Goal: Transaction & Acquisition: Purchase product/service

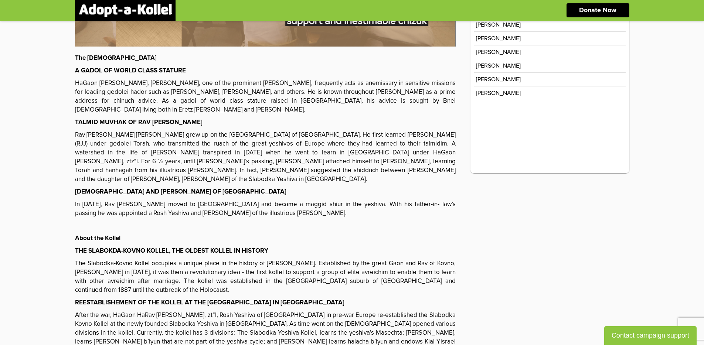
scroll to position [12, 0]
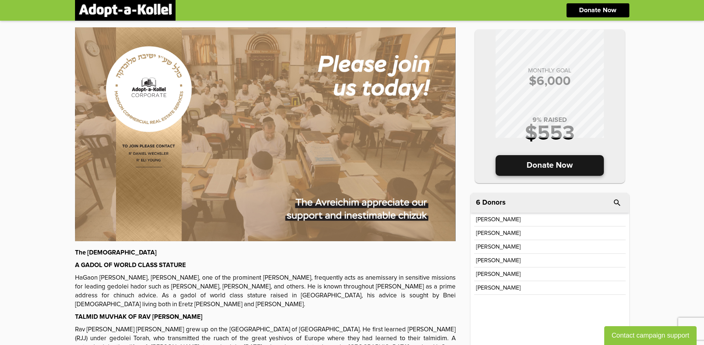
click at [561, 160] on p "Donate Now" at bounding box center [550, 165] width 108 height 21
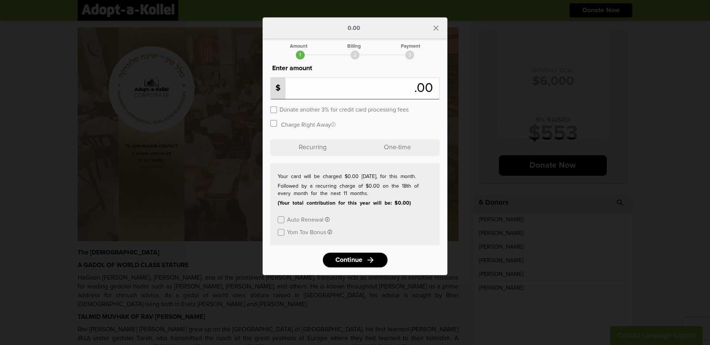
click at [348, 92] on input "number" at bounding box center [343, 88] width 141 height 16
click at [306, 109] on label "Donate another 3% for credit card processing fees" at bounding box center [343, 109] width 129 height 7
drag, startPoint x: 333, startPoint y: 125, endPoint x: 381, endPoint y: 123, distance: 47.7
click at [333, 125] on icon "button" at bounding box center [333, 124] width 4 height 4
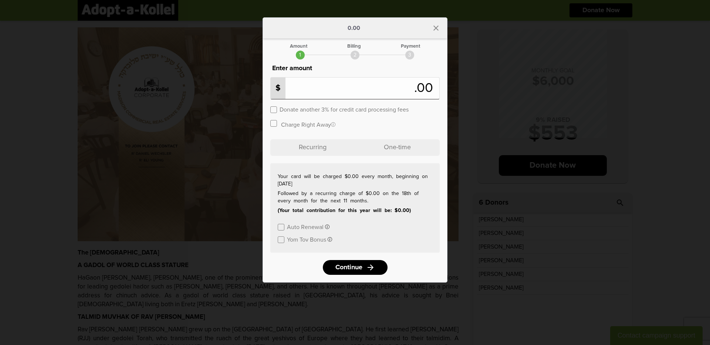
click at [391, 124] on div "Charge Right Away If checked then your card will be charged [DATE] if unchecked…" at bounding box center [354, 125] width 169 height 13
click at [405, 149] on p "One-time" at bounding box center [397, 147] width 85 height 17
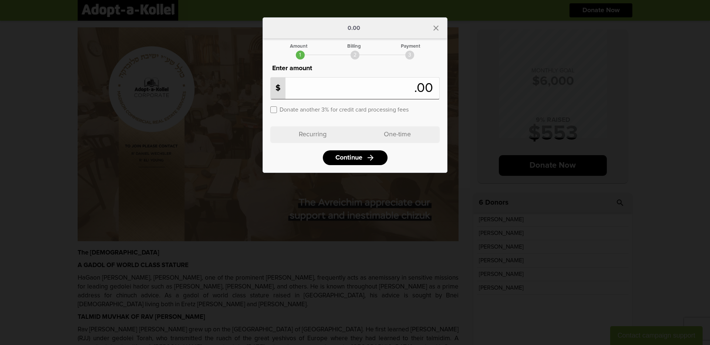
click at [323, 143] on div "Amount Billing Payment 1 2 3 Enter amount $ .00 Donate another 3% for credit ca…" at bounding box center [354, 104] width 169 height 121
click at [326, 140] on p "Recurring" at bounding box center [312, 134] width 85 height 17
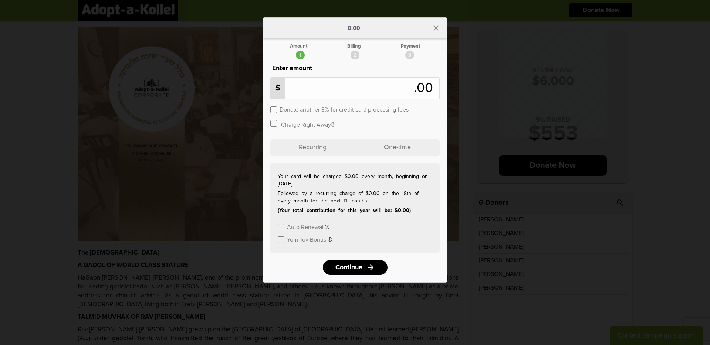
click at [390, 227] on div "Auto Renewal I would like to support this Kollel on an ongoing basis. Please no…" at bounding box center [355, 226] width 155 height 13
click at [327, 239] on button "Yom Tov Bonus I would like to make an extra monthly payment before Sukkos and P…" at bounding box center [309, 239] width 45 height 7
click at [371, 228] on div "Auto Renewal I would like to support this Kollel on an ongoing basis. Please no…" at bounding box center [355, 226] width 155 height 13
click at [321, 94] on input "number" at bounding box center [343, 88] width 141 height 16
click at [401, 152] on p "One-time" at bounding box center [397, 147] width 85 height 17
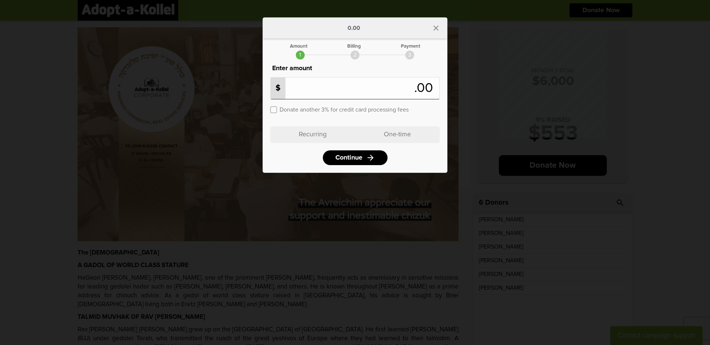
click at [380, 91] on input "number" at bounding box center [343, 88] width 141 height 16
type input "***"
click at [349, 155] on span "Continue" at bounding box center [347, 158] width 27 height 7
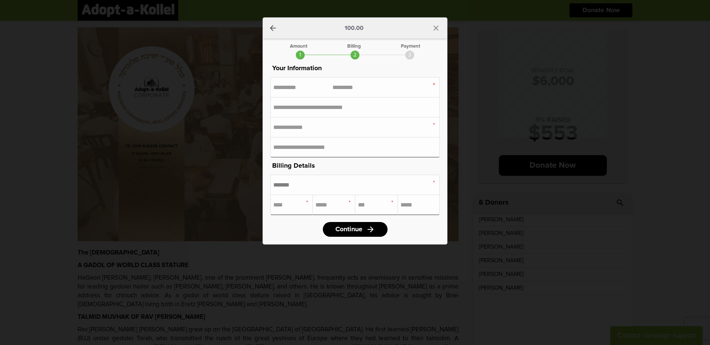
click at [383, 182] on input "text" at bounding box center [354, 185] width 163 height 14
click at [448, 230] on div "arrow_back 100.00 close Amount Billing Payment 1 2 3 Enter amount $ *** .00 Don…" at bounding box center [355, 172] width 710 height 345
click at [368, 223] on link "Continue arrow_forward" at bounding box center [355, 229] width 65 height 15
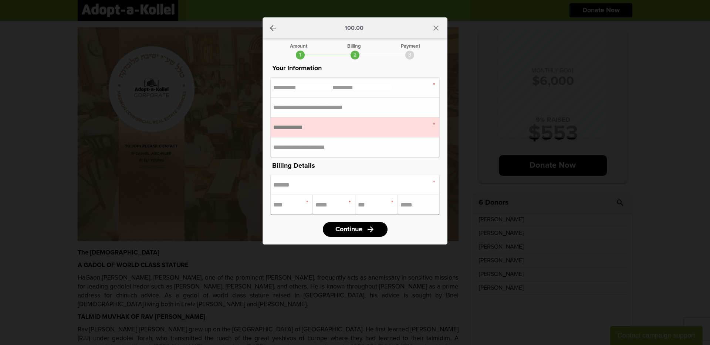
click at [325, 131] on input "email" at bounding box center [354, 127] width 163 height 14
click at [367, 123] on input "email" at bounding box center [354, 127] width 163 height 14
click at [437, 28] on icon "close" at bounding box center [435, 28] width 9 height 9
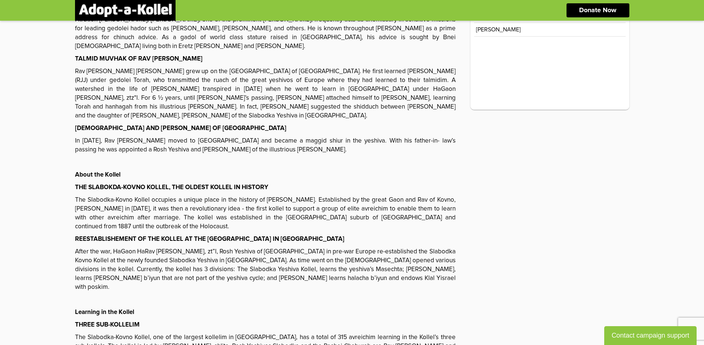
scroll to position [76, 0]
